Goal: Task Accomplishment & Management: Manage account settings

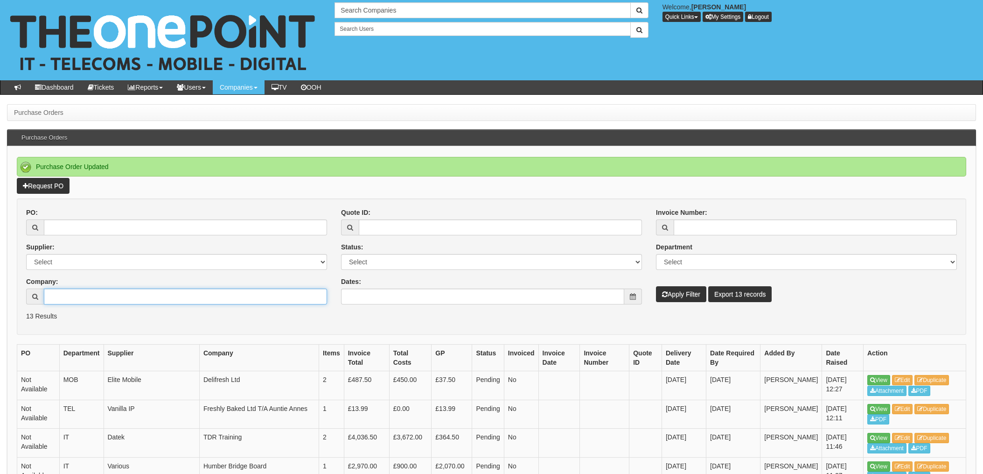
click at [89, 295] on input "Company:" at bounding box center [185, 296] width 283 height 16
type input "Middlegate"
click at [656, 286] on button "Apply Filter" at bounding box center [681, 294] width 50 height 16
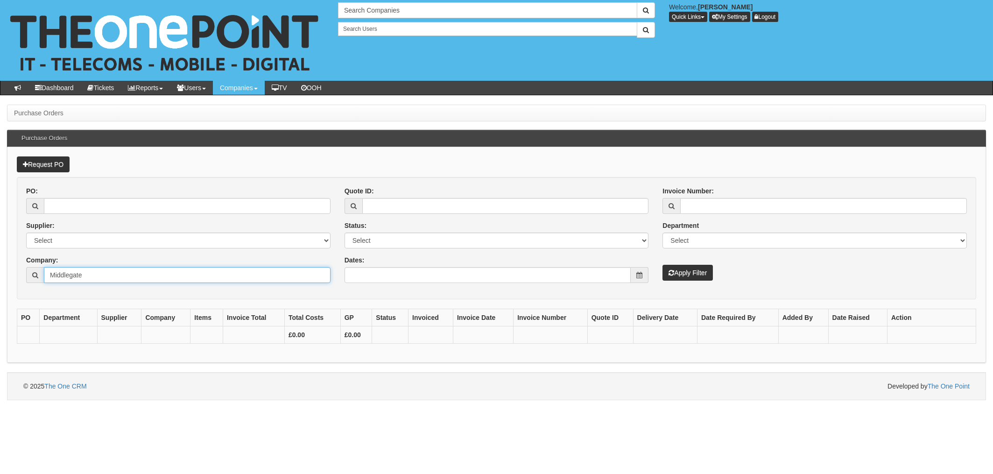
click at [108, 274] on input "Middlegate" at bounding box center [187, 275] width 287 height 16
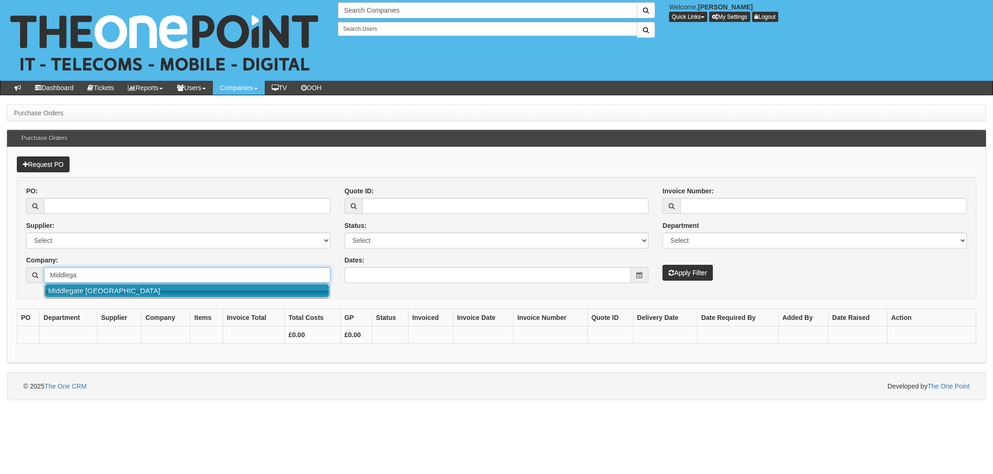
drag, startPoint x: 102, startPoint y: 293, endPoint x: 314, endPoint y: 291, distance: 211.9
click at [103, 293] on link "Middlegate [GEOGRAPHIC_DATA]" at bounding box center [187, 291] width 284 height 14
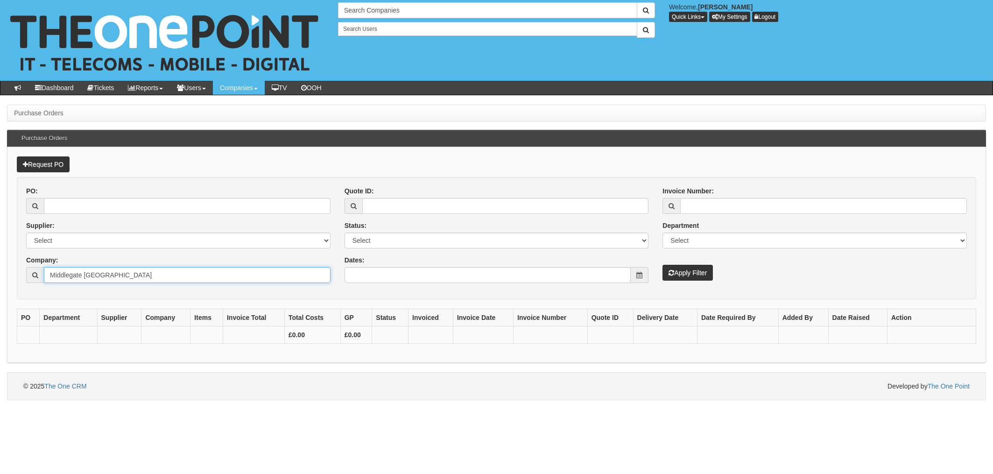
type input "Middlegate [GEOGRAPHIC_DATA]"
click at [689, 269] on button "Apply Filter" at bounding box center [687, 273] width 50 height 16
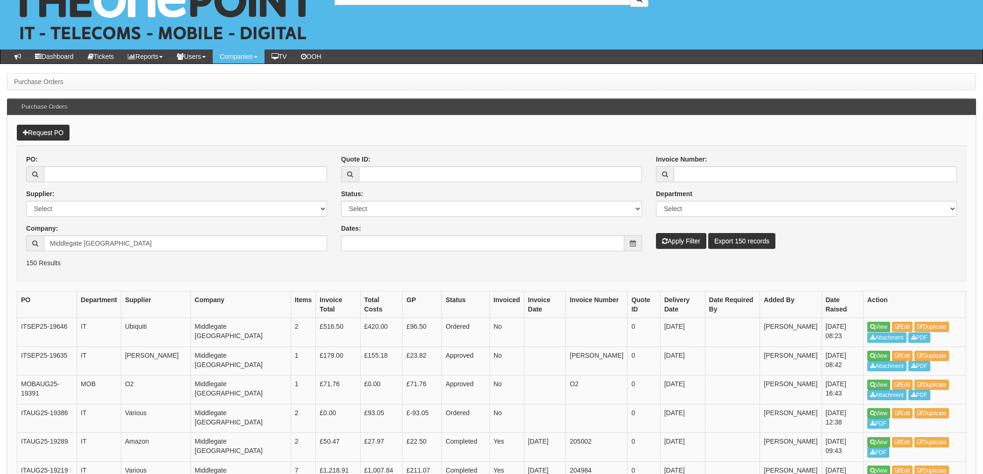
scroll to position [62, 0]
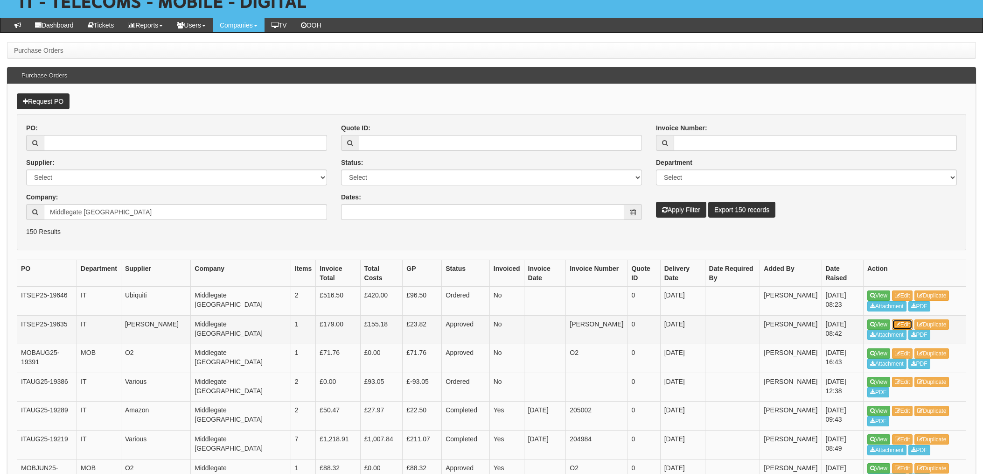
click at [909, 323] on link "Edit" at bounding box center [902, 324] width 21 height 10
